Goal: Information Seeking & Learning: Check status

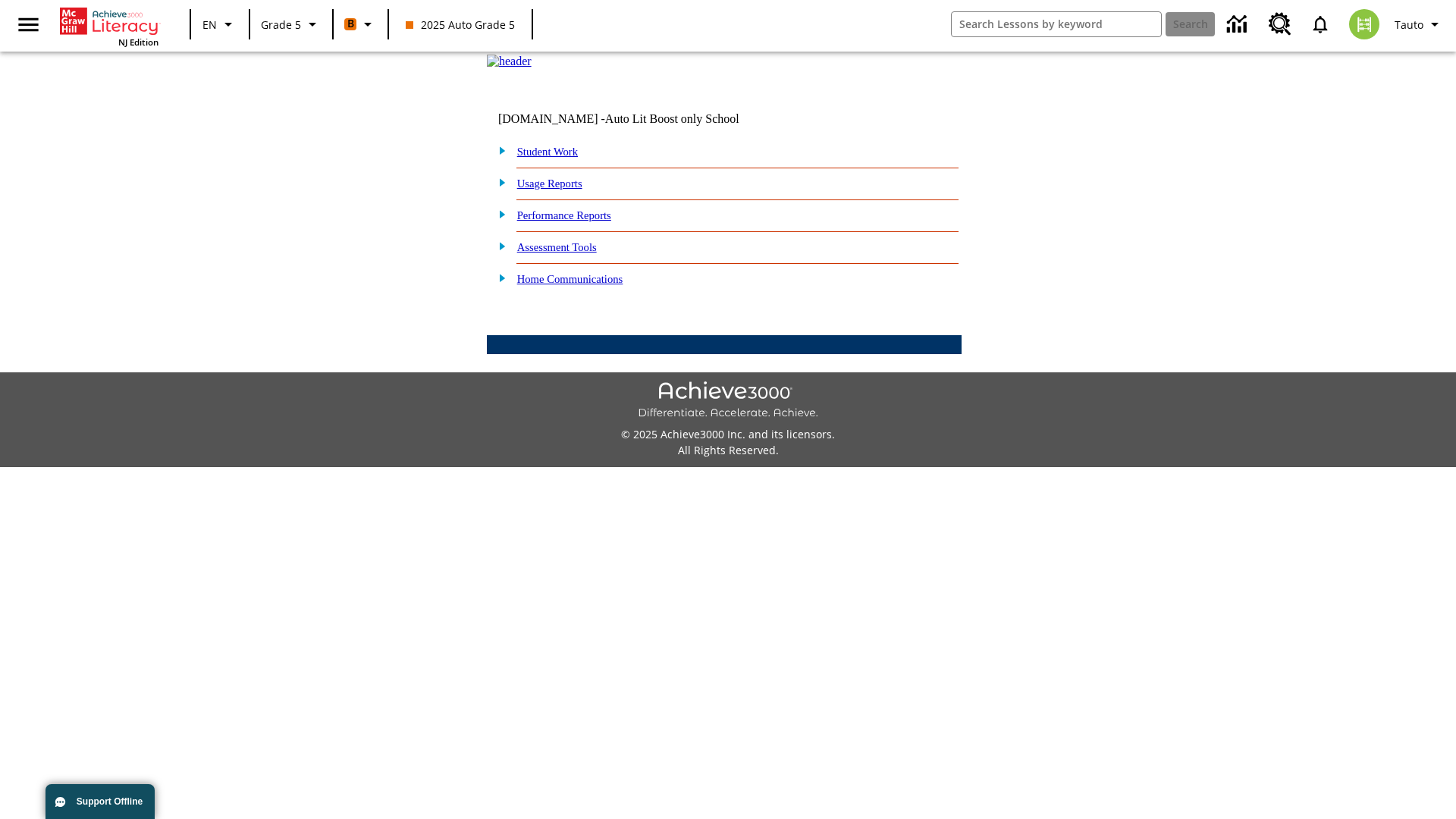
click at [580, 221] on link "Performance Reports" at bounding box center [564, 216] width 94 height 12
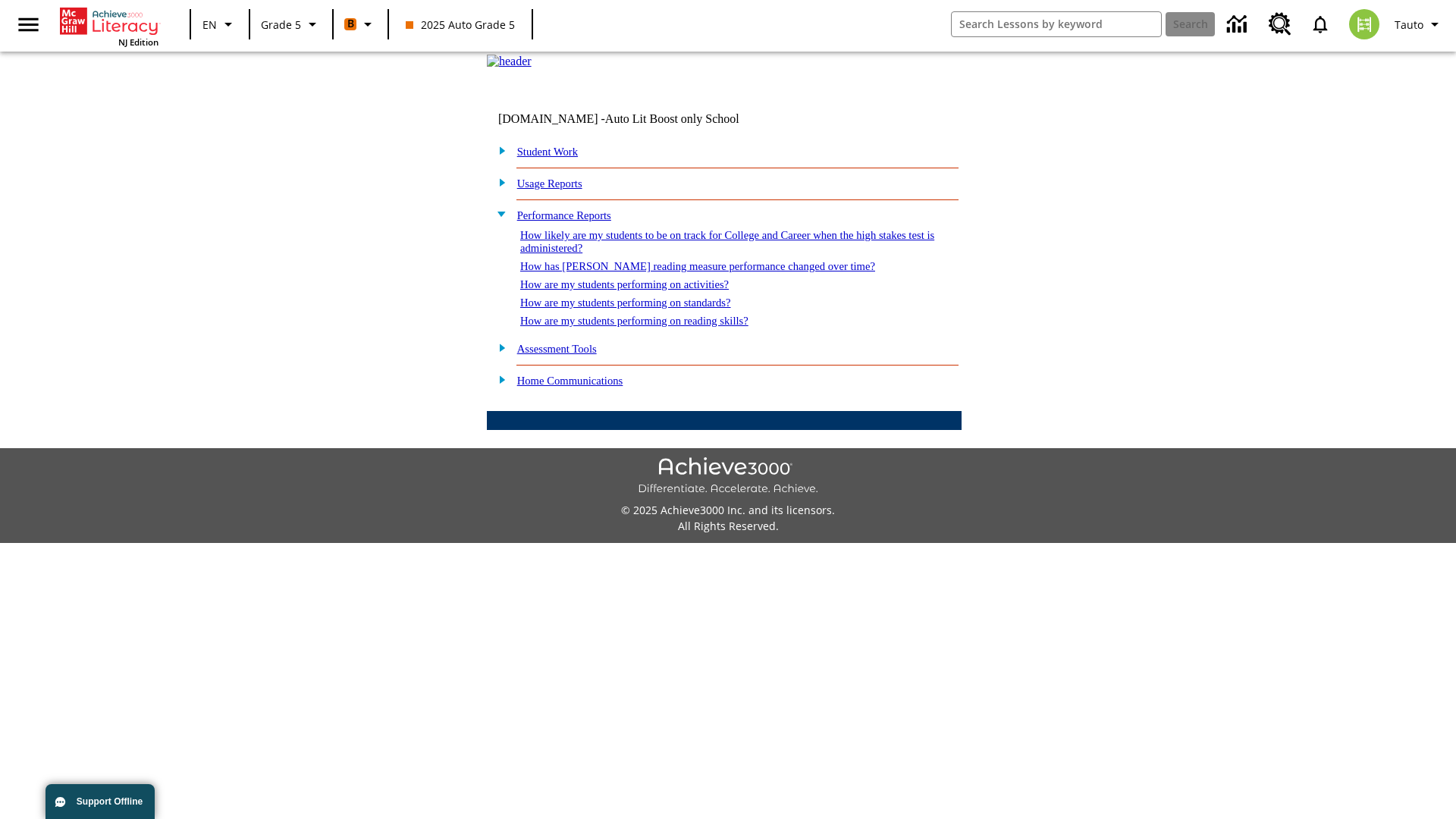
click at [700, 254] on link "How likely are my students to be on track for College and Career when the high …" at bounding box center [727, 242] width 414 height 25
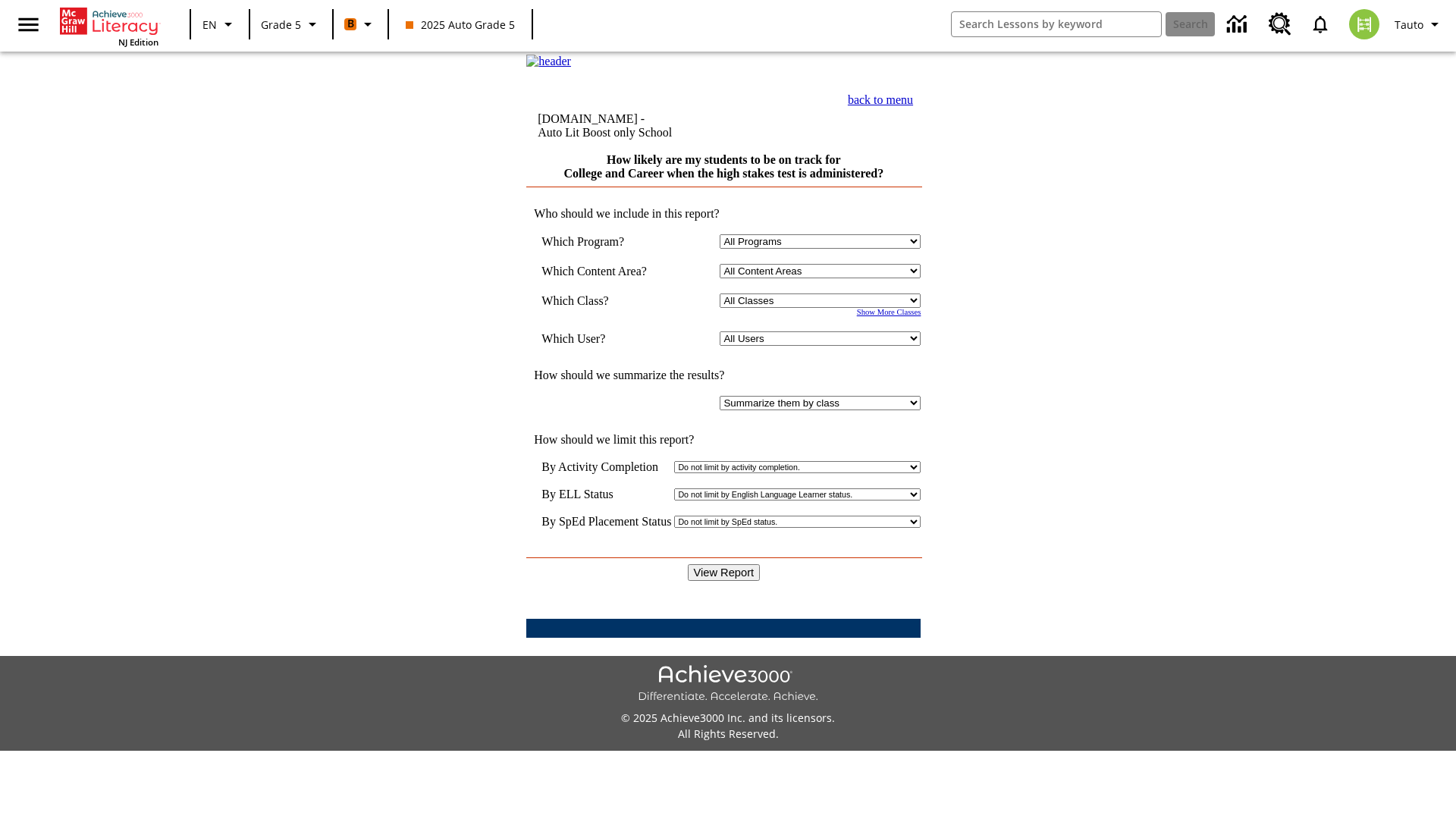
click at [823, 308] on select "Select a Class: All Classes 2025 Auto Grade 5 OL 2025 Auto Grade 6" at bounding box center [820, 301] width 201 height 14
select select "11133131"
click at [823, 346] on select "All Users Cat, Sautoen Cat, Sautoes Cat, Sautoss Donotlogin, Sautoen Twoschools…" at bounding box center [820, 339] width 201 height 14
select select "21437107"
click at [725, 565] on input "View Report" at bounding box center [724, 573] width 73 height 17
